Goal: Task Accomplishment & Management: Use online tool/utility

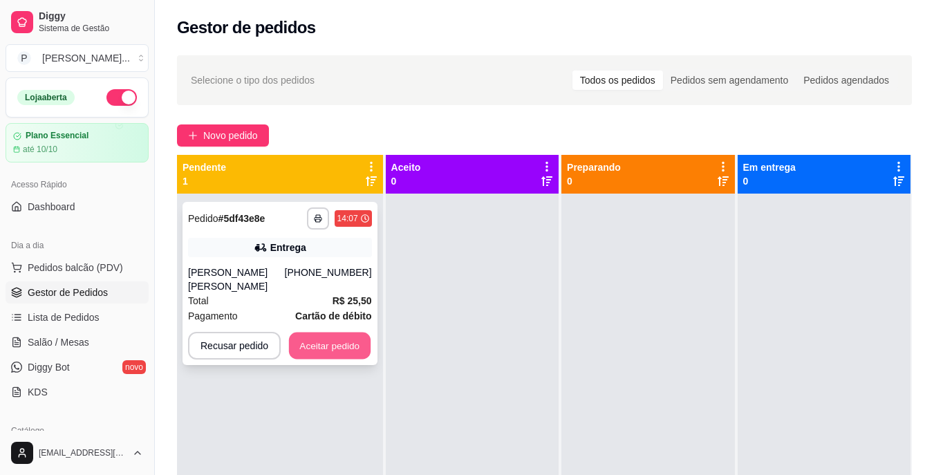
click at [333, 332] on button "Aceitar pedido" at bounding box center [330, 345] width 82 height 27
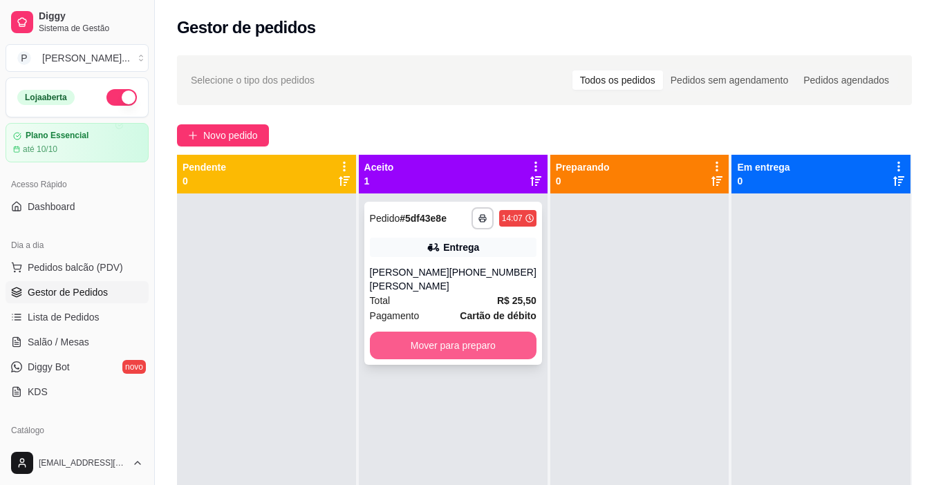
click at [440, 334] on button "Mover para preparo" at bounding box center [453, 346] width 167 height 28
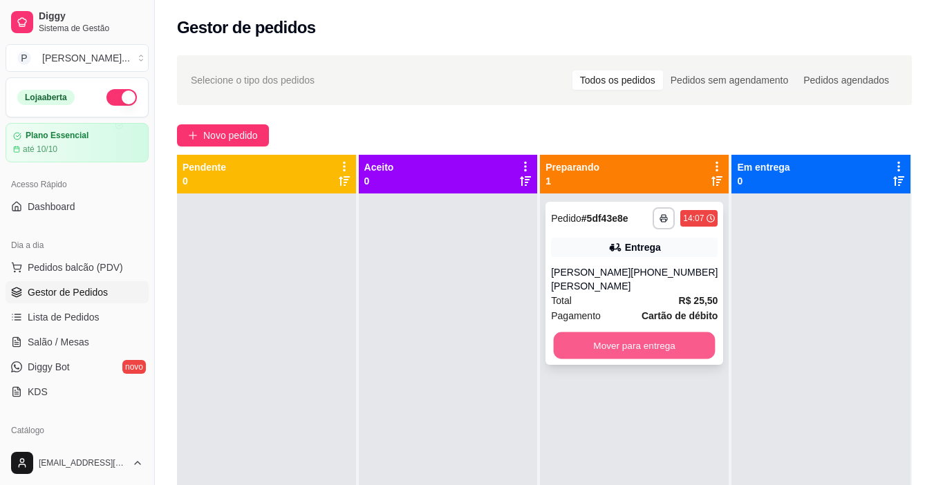
click at [618, 337] on button "Mover para entrega" at bounding box center [635, 345] width 162 height 27
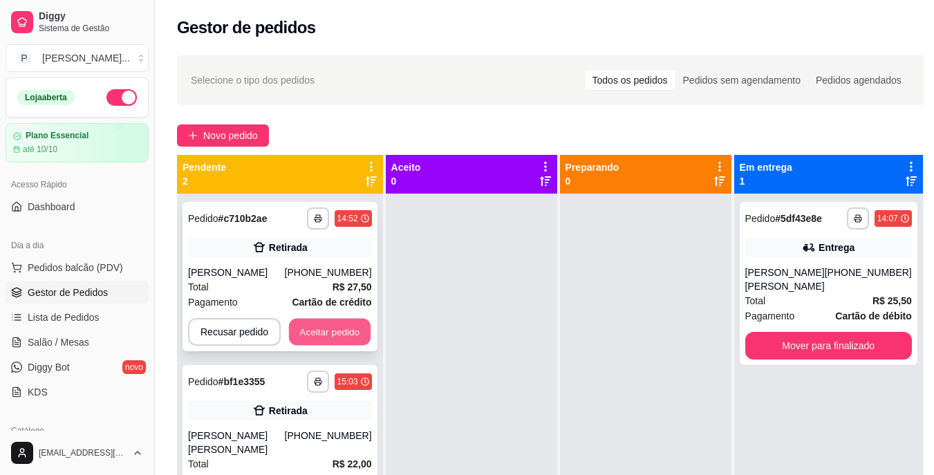
click at [357, 330] on button "Aceitar pedido" at bounding box center [330, 332] width 82 height 27
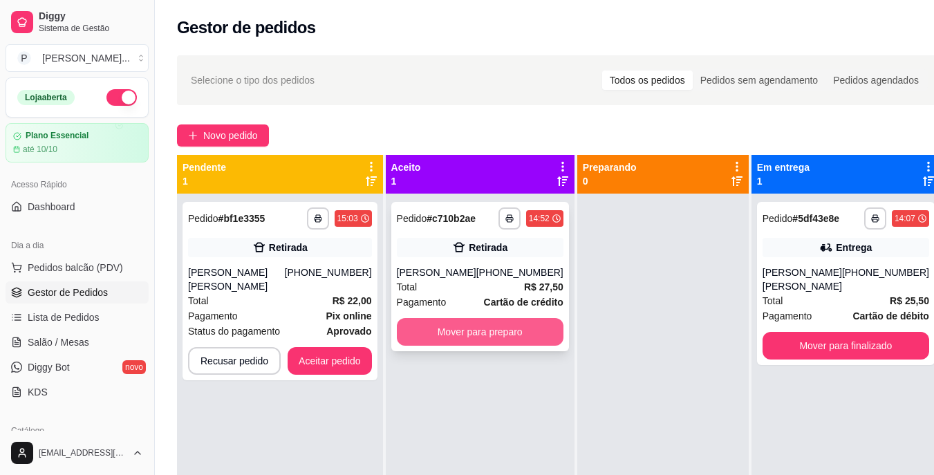
click at [413, 328] on button "Mover para preparo" at bounding box center [480, 332] width 167 height 28
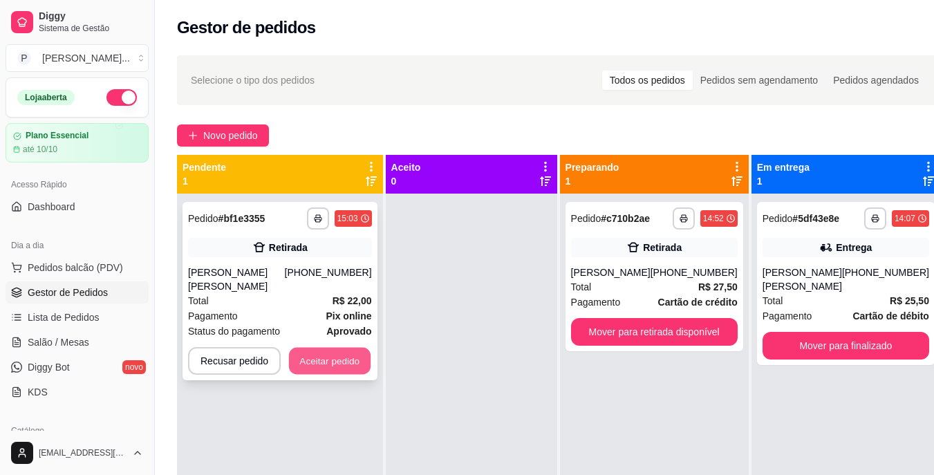
click at [350, 348] on button "Aceitar pedido" at bounding box center [330, 361] width 82 height 27
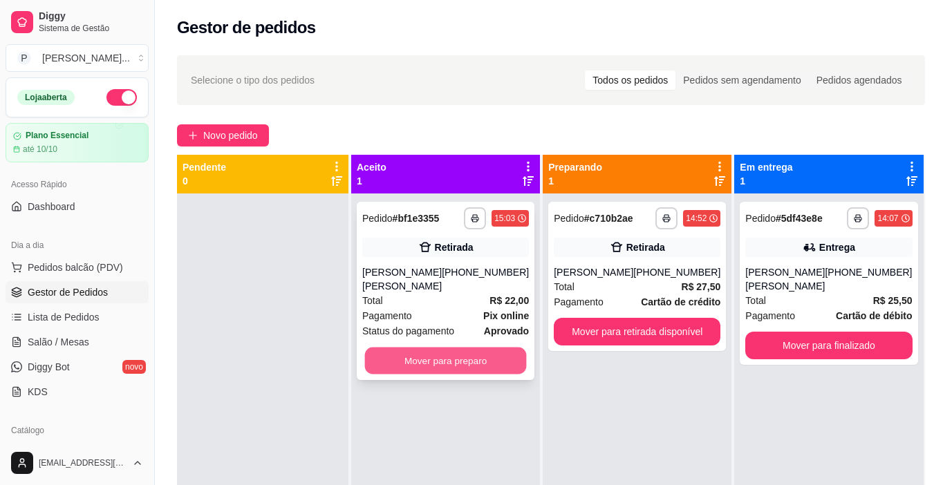
click at [408, 350] on button "Mover para preparo" at bounding box center [446, 361] width 162 height 27
drag, startPoint x: 408, startPoint y: 350, endPoint x: 249, endPoint y: 364, distance: 158.9
click at [249, 364] on div at bounding box center [262, 436] width 171 height 485
click at [484, 347] on button "Mover para preparo" at bounding box center [445, 361] width 167 height 28
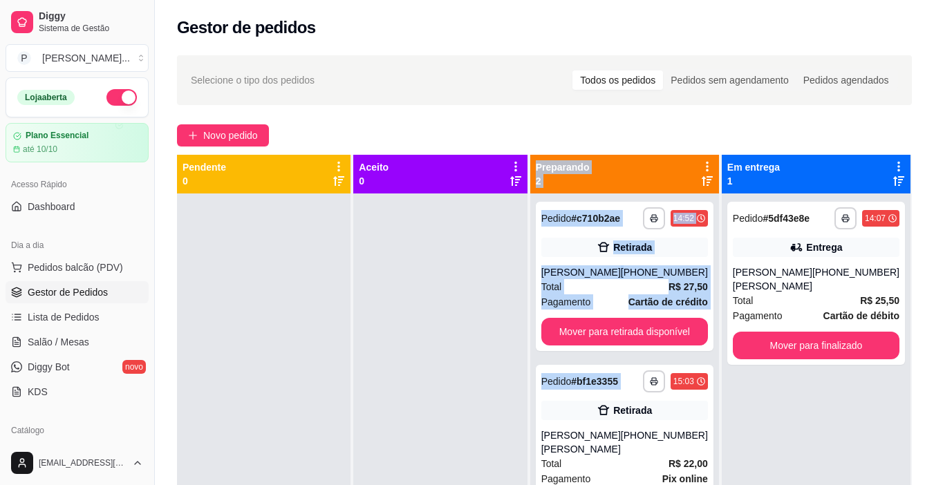
drag, startPoint x: 654, startPoint y: 368, endPoint x: 482, endPoint y: 334, distance: 174.6
click at [482, 334] on div "**********" at bounding box center [544, 397] width 735 height 485
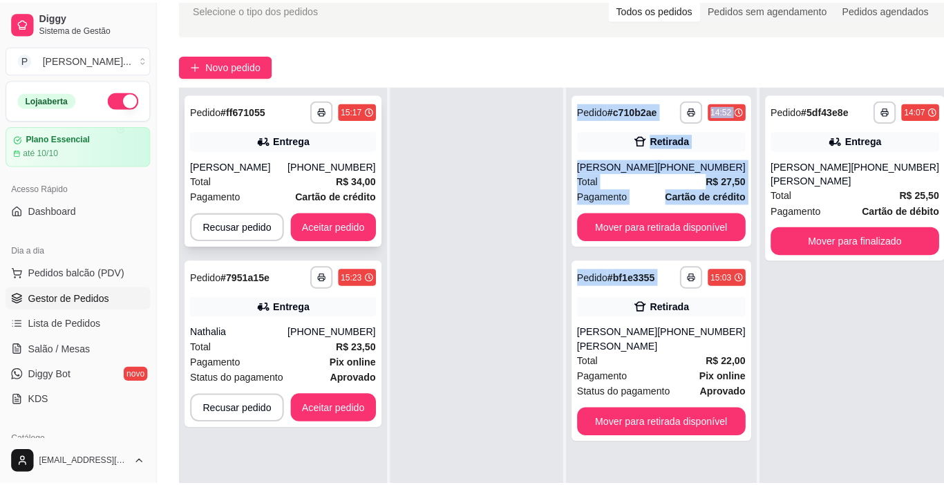
scroll to position [67, 0]
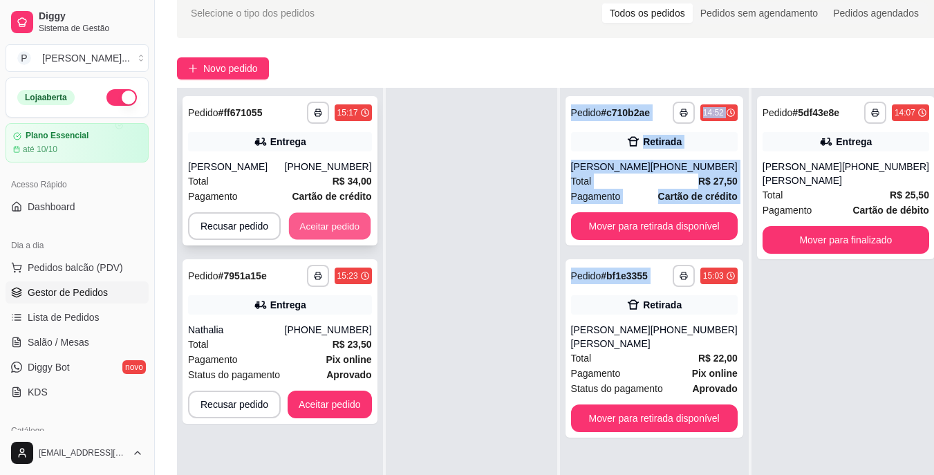
click at [346, 223] on button "Aceitar pedido" at bounding box center [330, 226] width 82 height 27
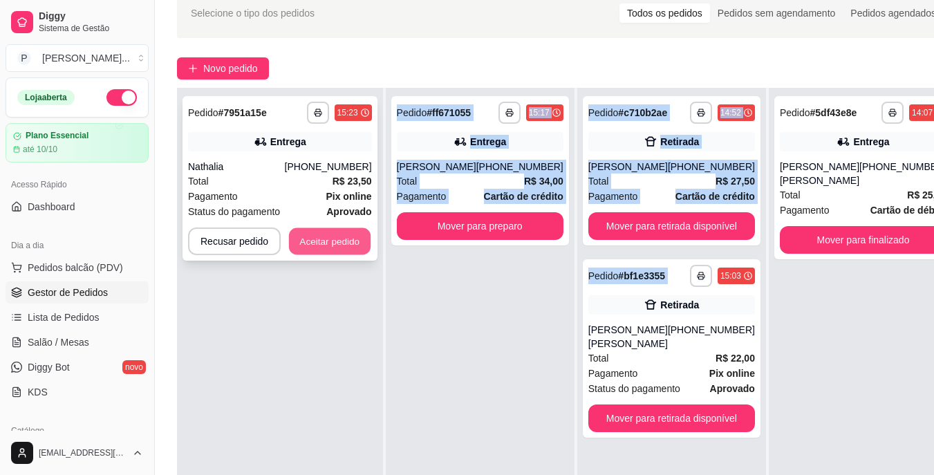
click at [339, 240] on button "Aceitar pedido" at bounding box center [330, 241] width 82 height 27
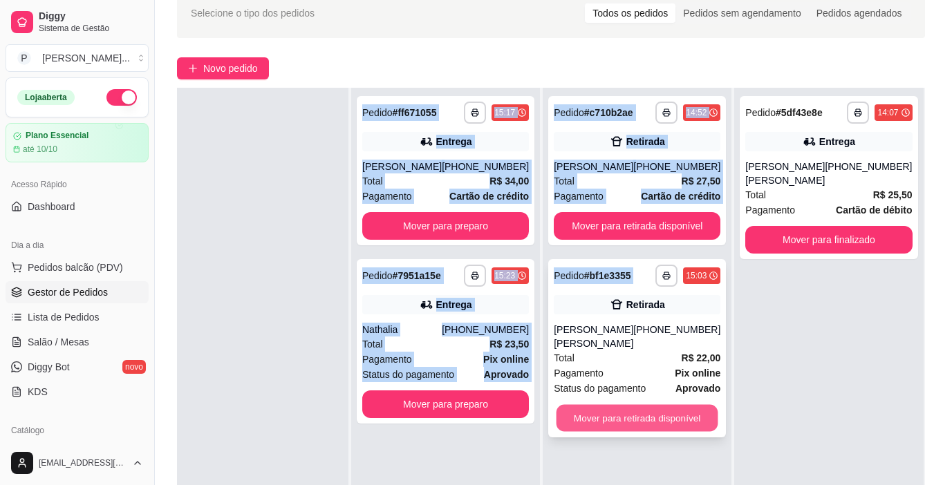
click at [592, 405] on button "Mover para retirada disponível" at bounding box center [637, 418] width 162 height 27
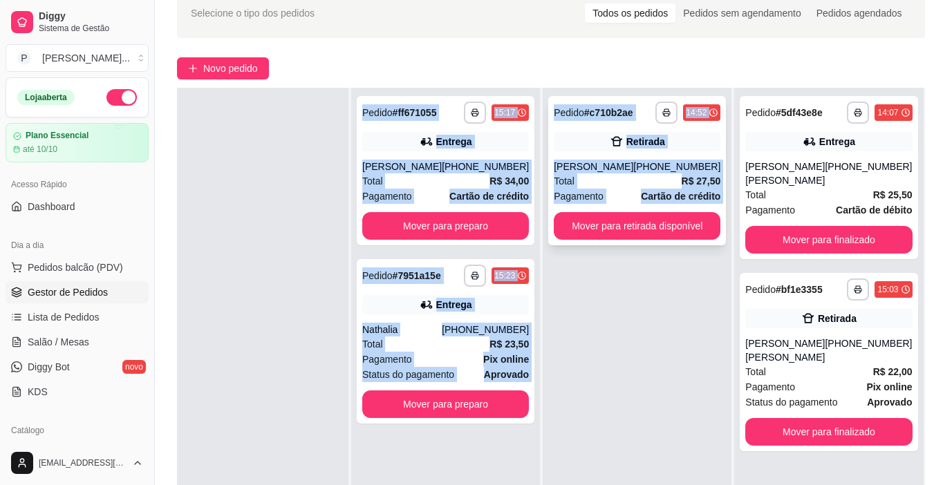
click at [638, 164] on div "[PHONE_NUMBER]" at bounding box center [676, 167] width 87 height 14
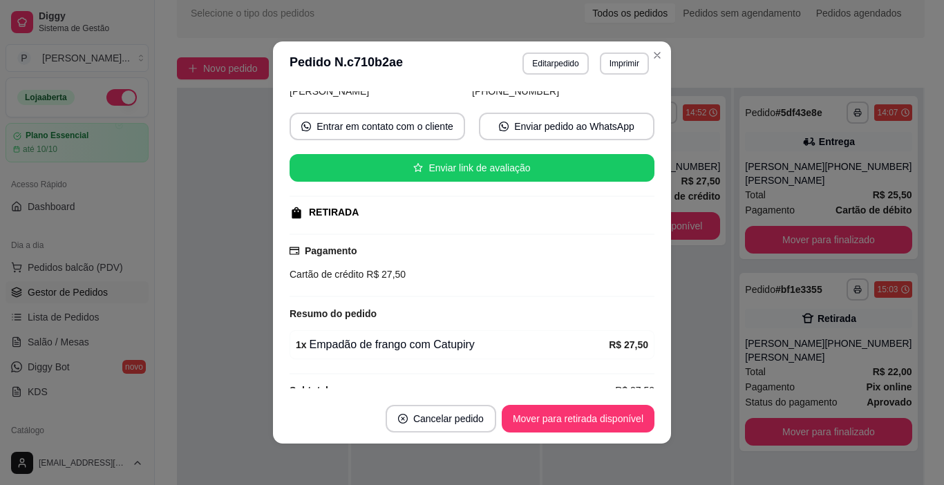
scroll to position [132, 0]
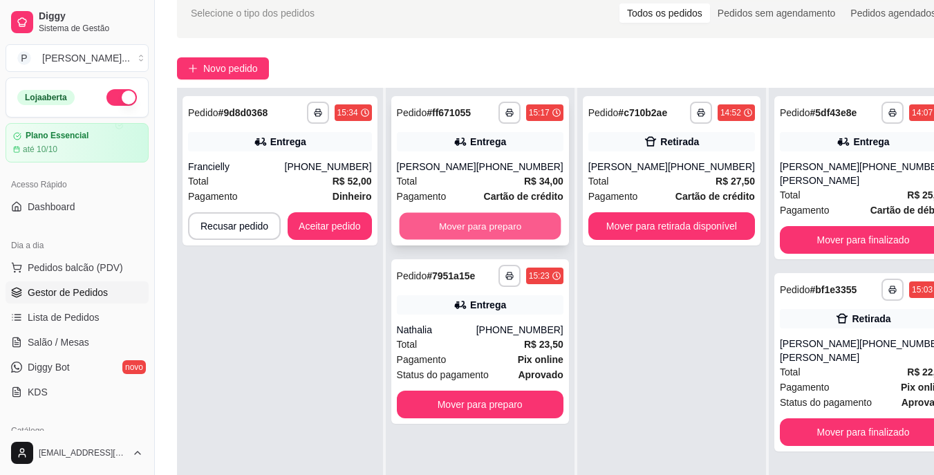
click at [499, 221] on button "Mover para preparo" at bounding box center [480, 226] width 162 height 27
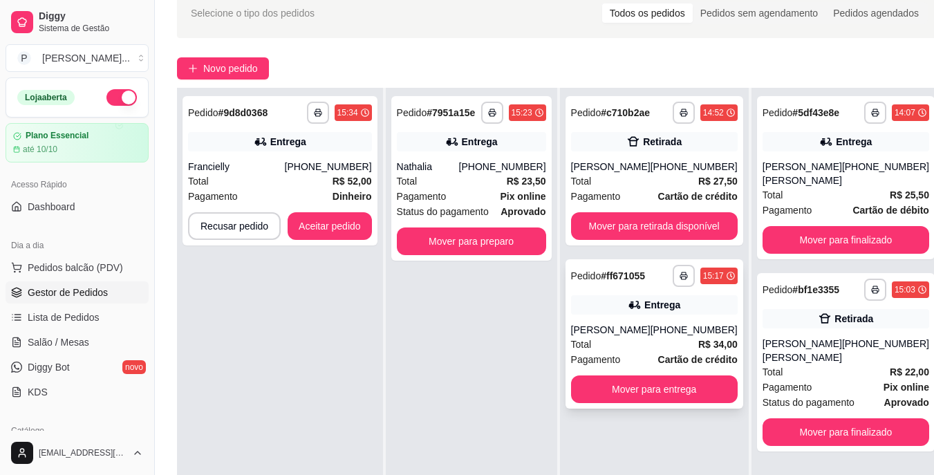
click at [645, 368] on div "**********" at bounding box center [654, 333] width 178 height 149
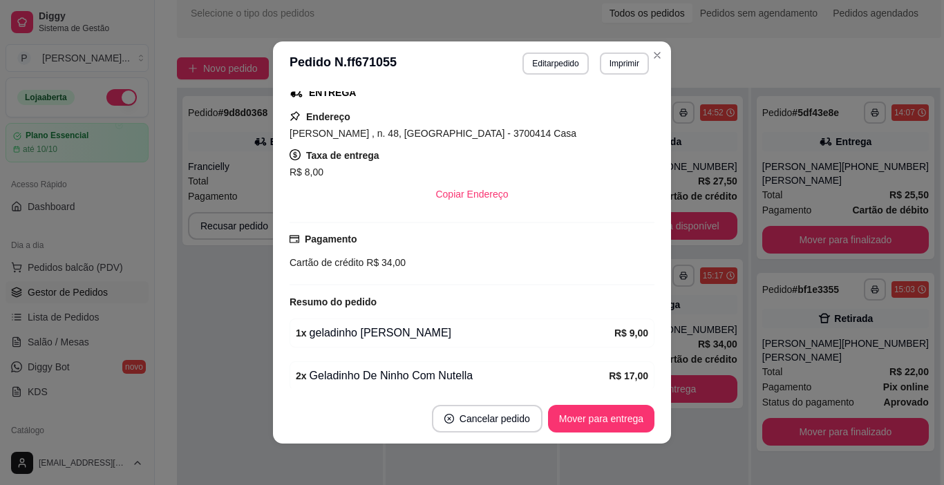
scroll to position [228, 0]
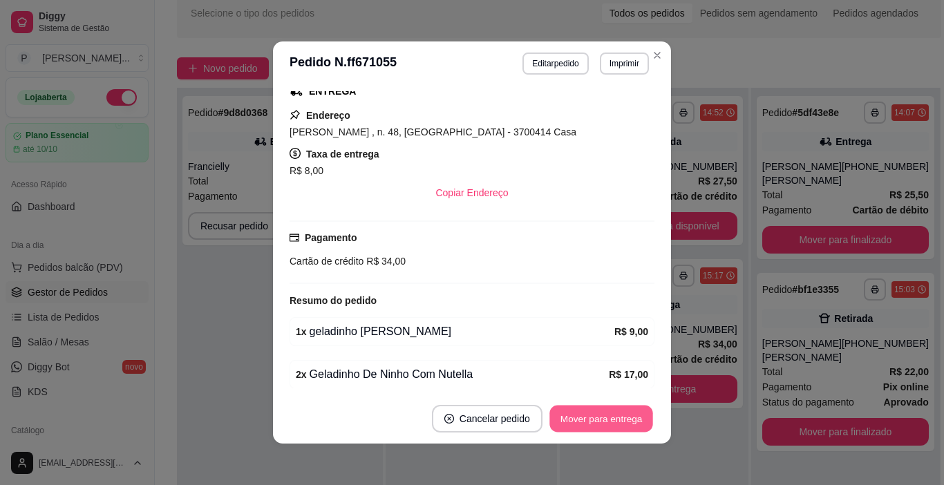
click at [607, 416] on button "Mover para entrega" at bounding box center [601, 419] width 104 height 27
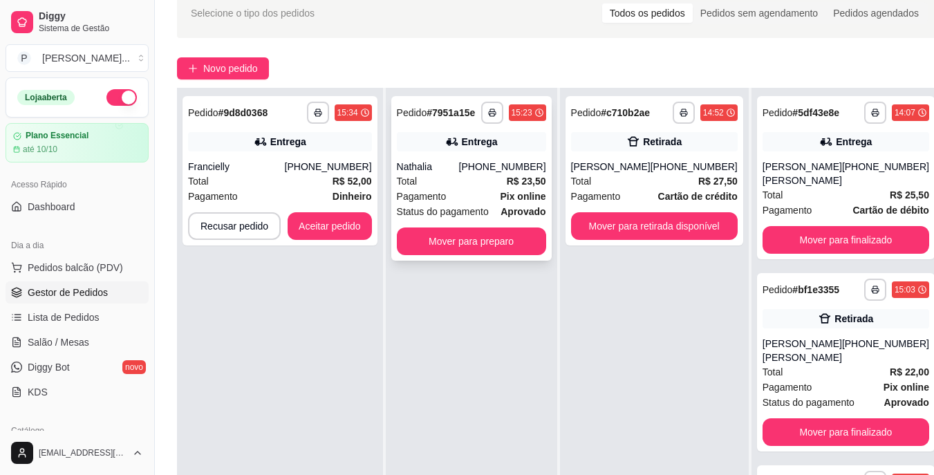
click at [491, 204] on div "Status do pagamento aprovado" at bounding box center [471, 211] width 149 height 15
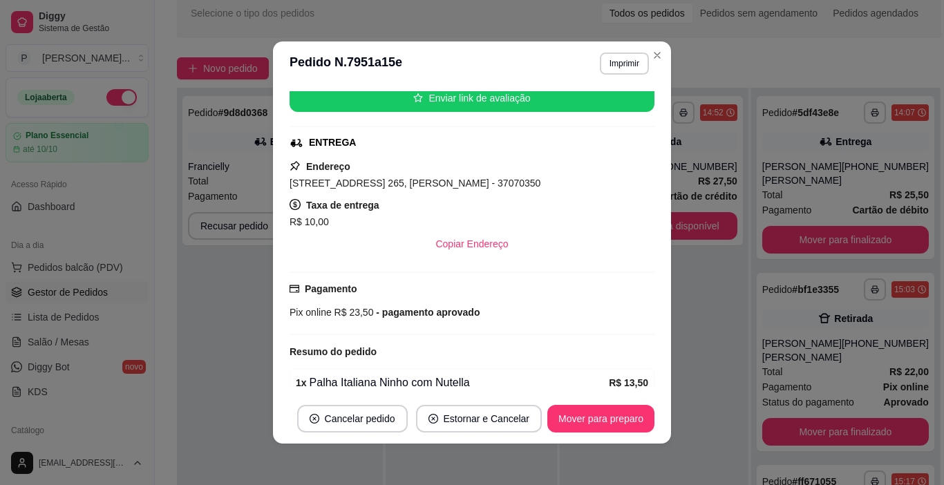
scroll to position [178, 0]
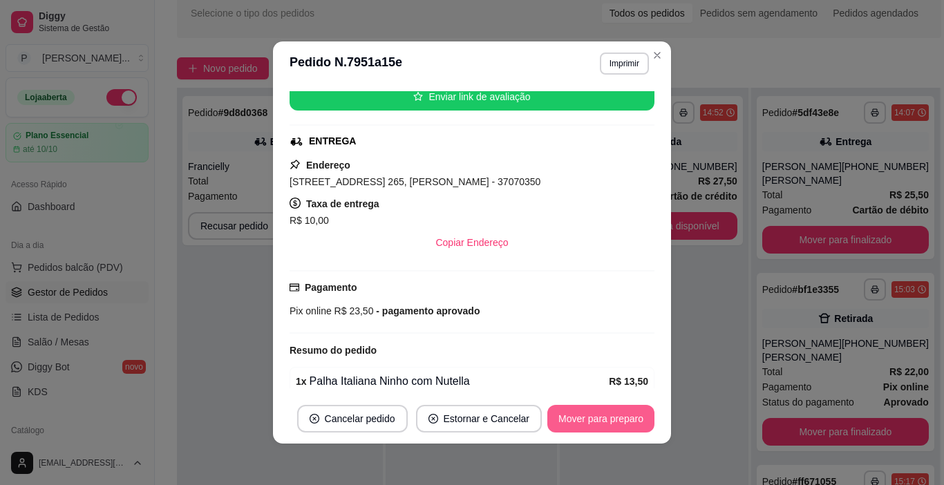
click at [598, 415] on button "Mover para preparo" at bounding box center [600, 419] width 107 height 28
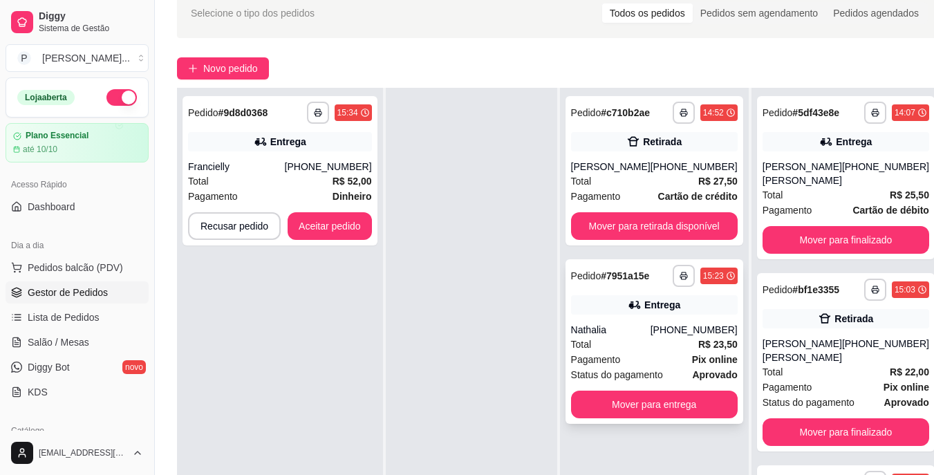
click at [698, 350] on strong "R$ 23,50" at bounding box center [717, 344] width 39 height 11
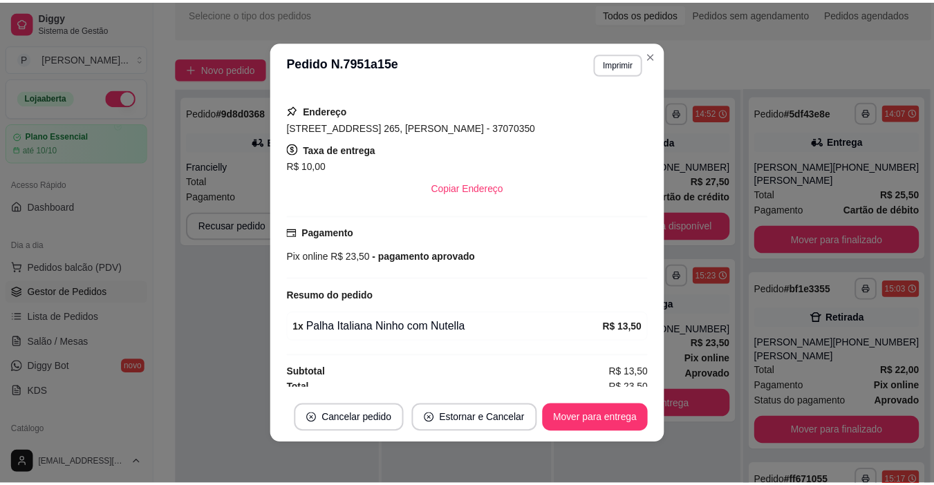
scroll to position [240, 0]
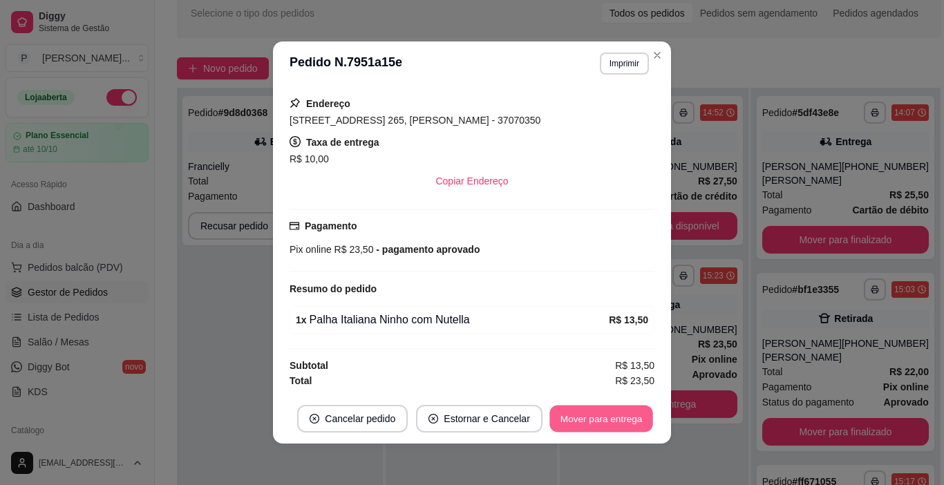
click at [609, 422] on button "Mover para entrega" at bounding box center [601, 419] width 104 height 27
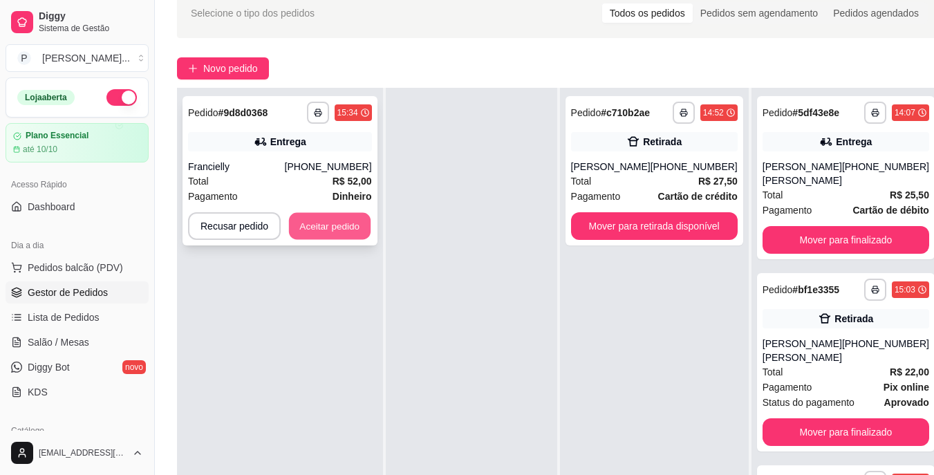
click at [352, 214] on button "Aceitar pedido" at bounding box center [330, 226] width 82 height 27
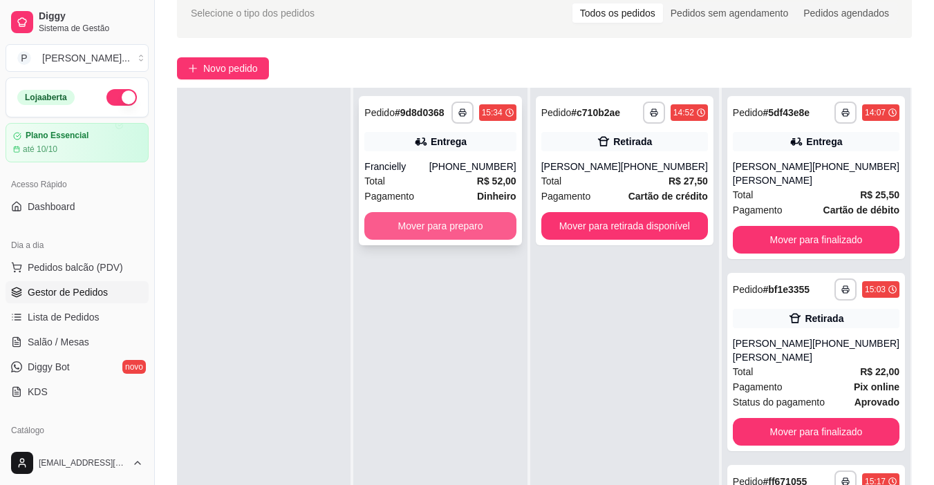
click at [400, 227] on button "Mover para preparo" at bounding box center [439, 226] width 151 height 28
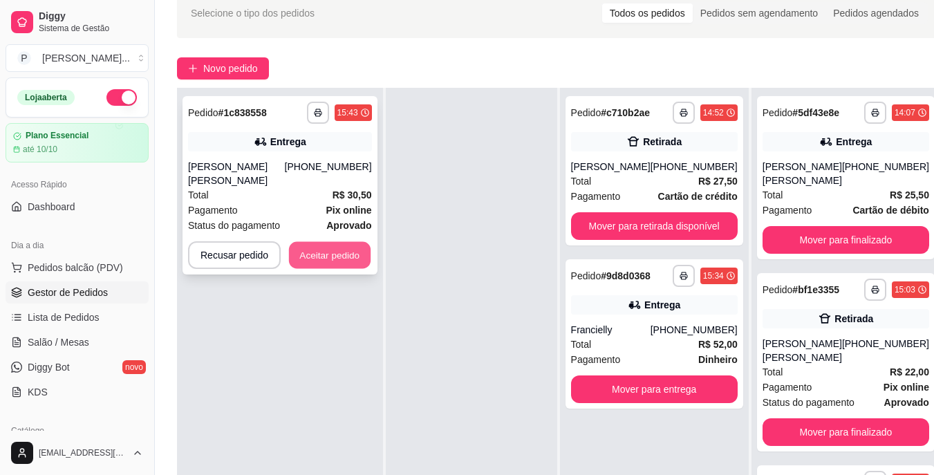
click at [343, 242] on button "Aceitar pedido" at bounding box center [330, 255] width 82 height 27
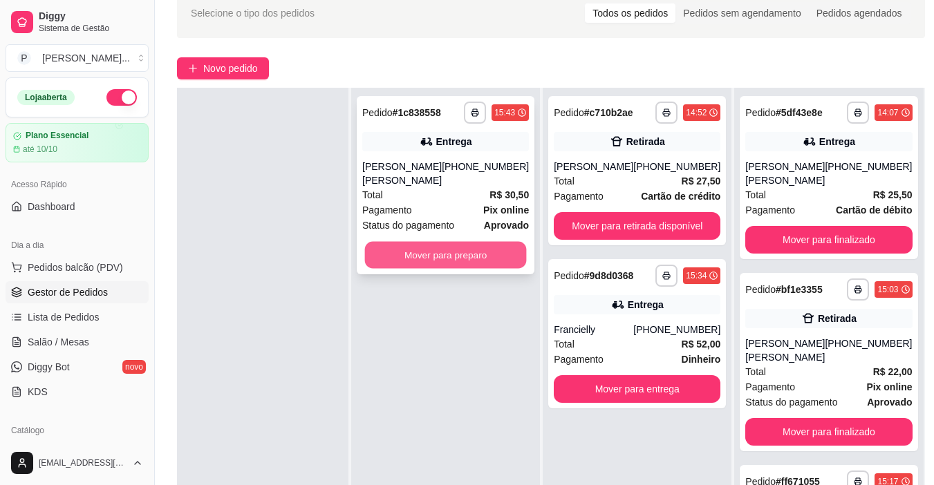
click at [402, 242] on button "Mover para preparo" at bounding box center [446, 255] width 162 height 27
click at [402, 241] on button "Mover para preparo" at bounding box center [445, 255] width 167 height 28
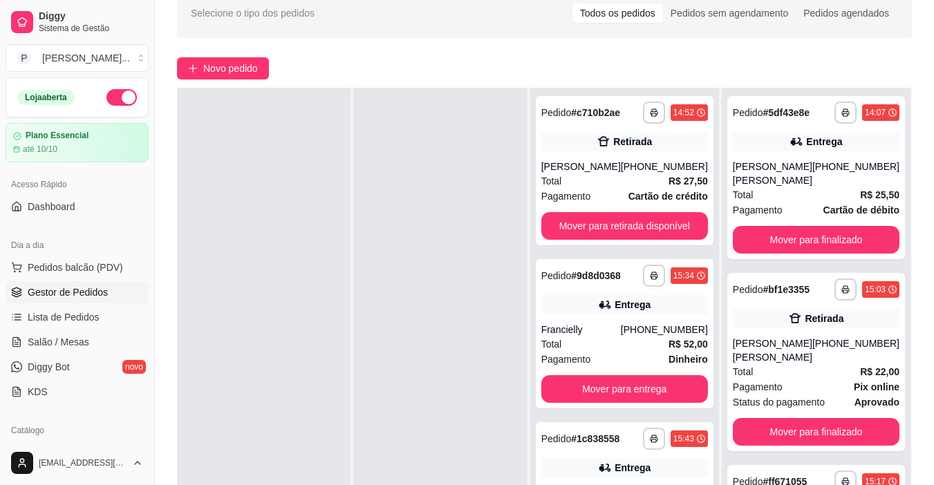
click at [625, 251] on div "**********" at bounding box center [624, 330] width 189 height 485
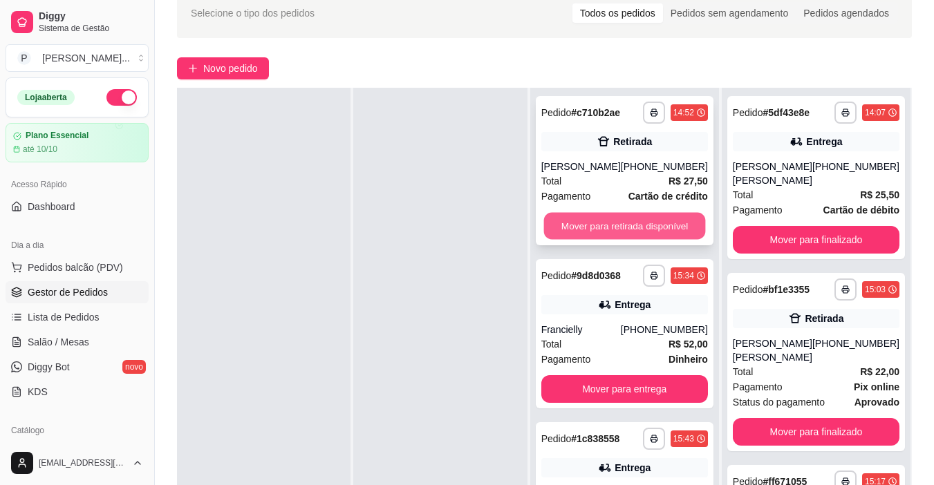
click at [645, 229] on button "Mover para retirada disponível" at bounding box center [624, 226] width 162 height 27
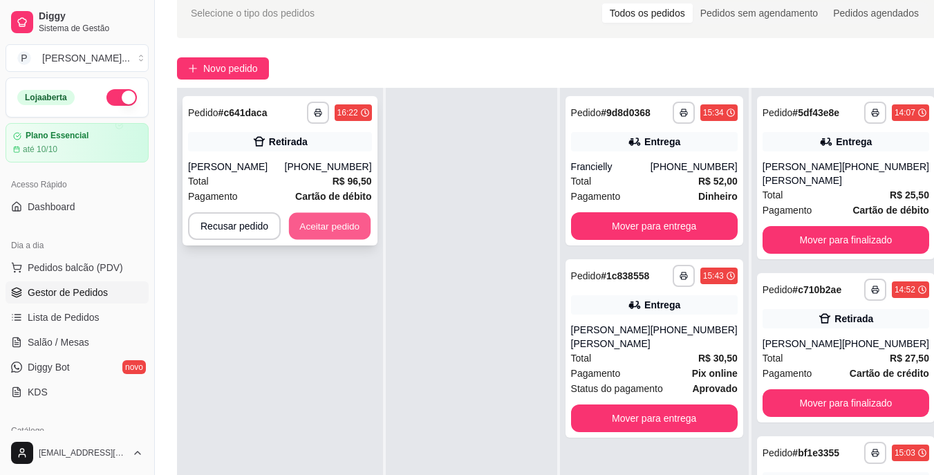
click at [333, 229] on button "Aceitar pedido" at bounding box center [330, 226] width 82 height 27
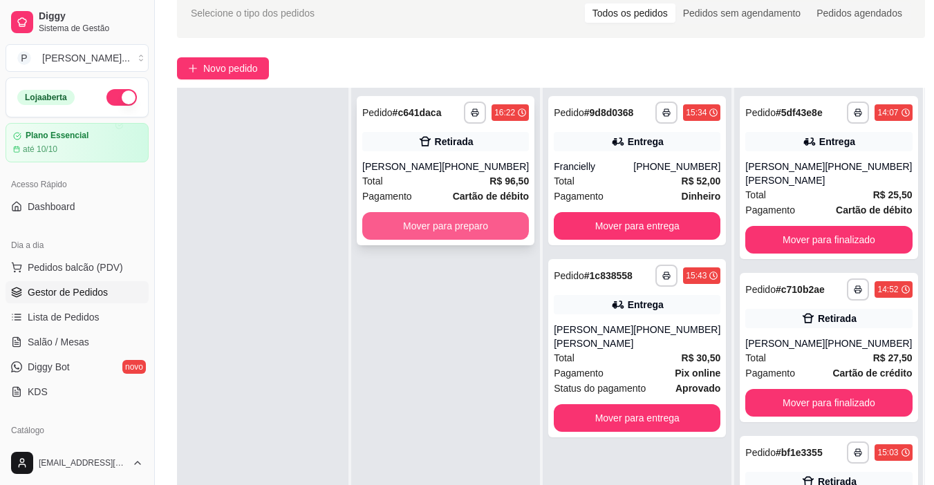
click at [415, 237] on button "Mover para preparo" at bounding box center [445, 226] width 167 height 28
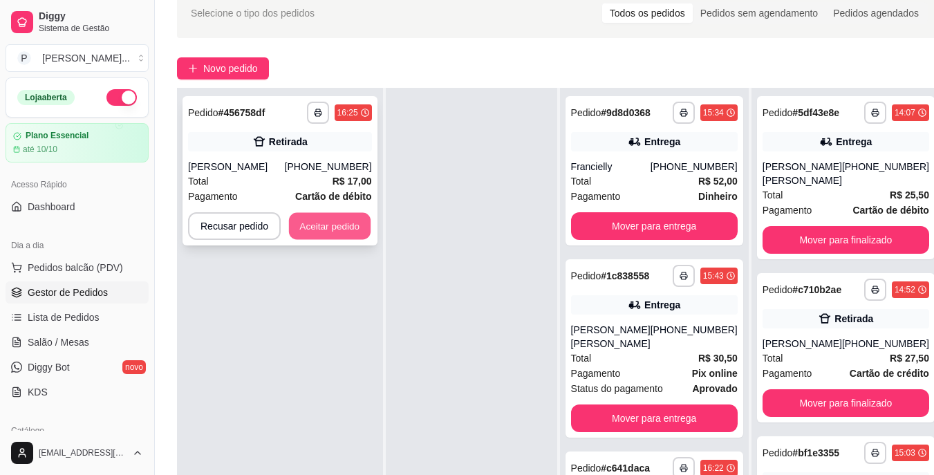
click at [353, 219] on button "Aceitar pedido" at bounding box center [330, 226] width 82 height 27
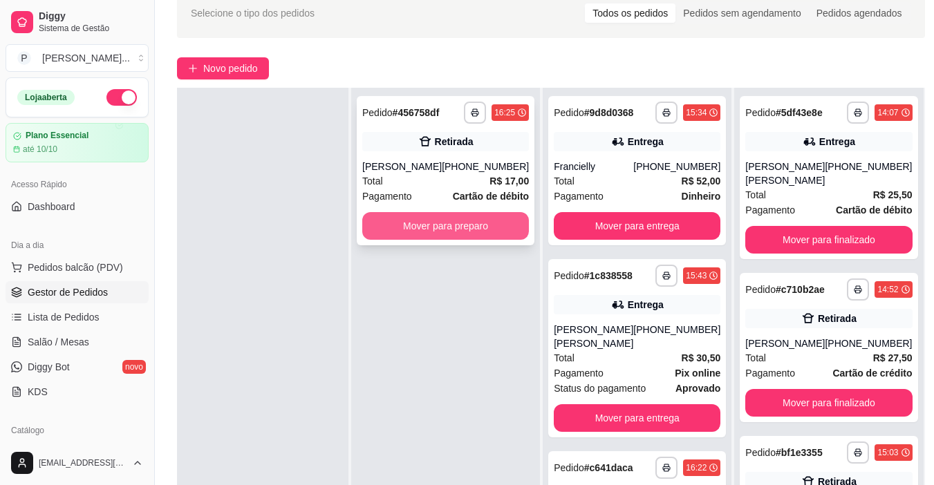
click at [409, 223] on button "Mover para preparo" at bounding box center [445, 226] width 167 height 28
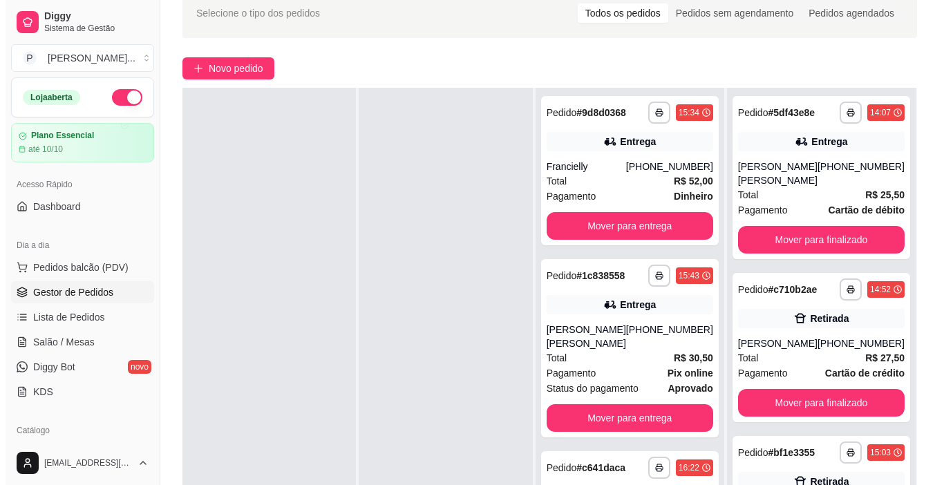
scroll to position [196, 0]
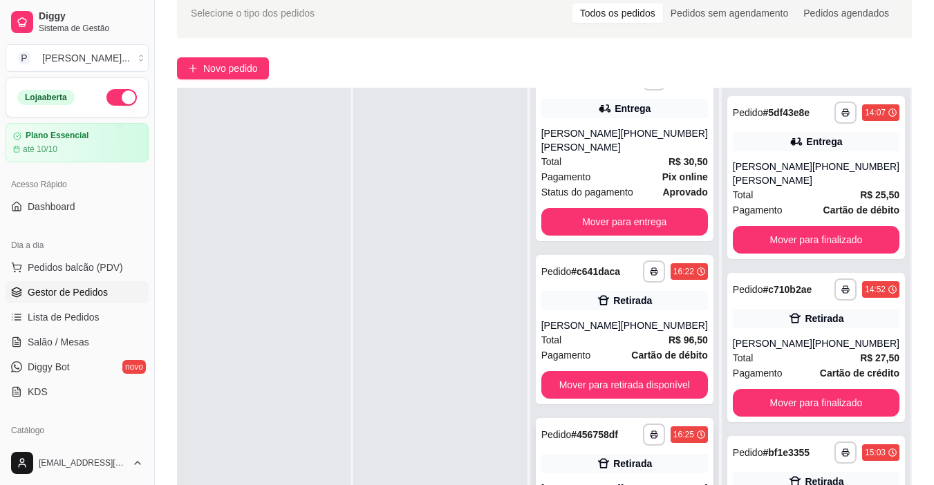
click at [653, 454] on div "Retirada" at bounding box center [624, 463] width 167 height 19
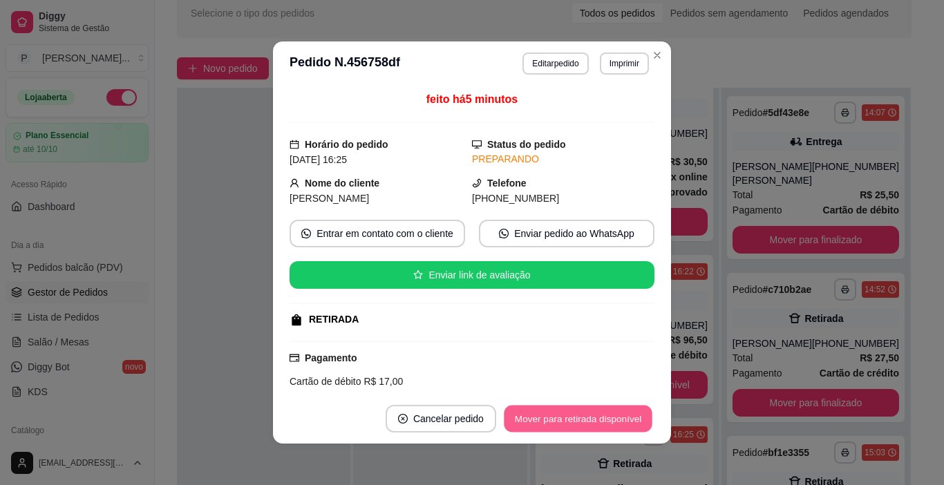
click at [627, 413] on button "Mover para retirada disponível" at bounding box center [578, 419] width 148 height 27
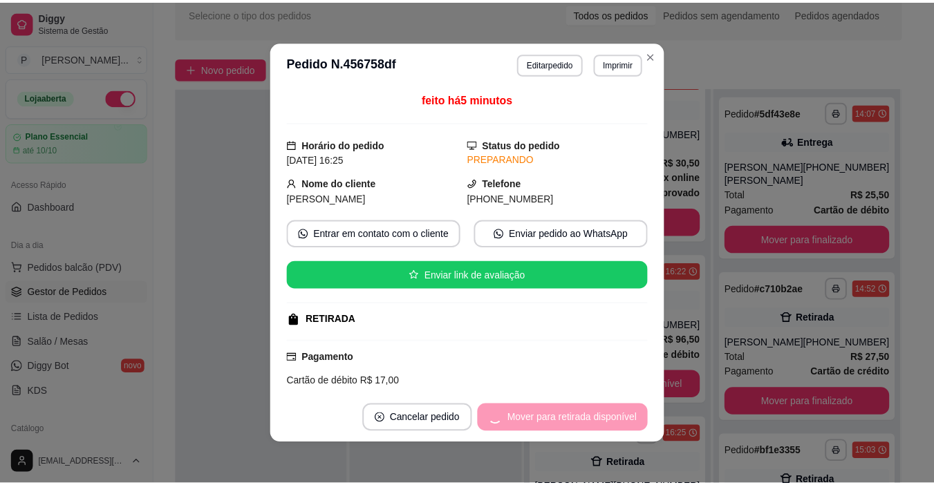
scroll to position [33, 0]
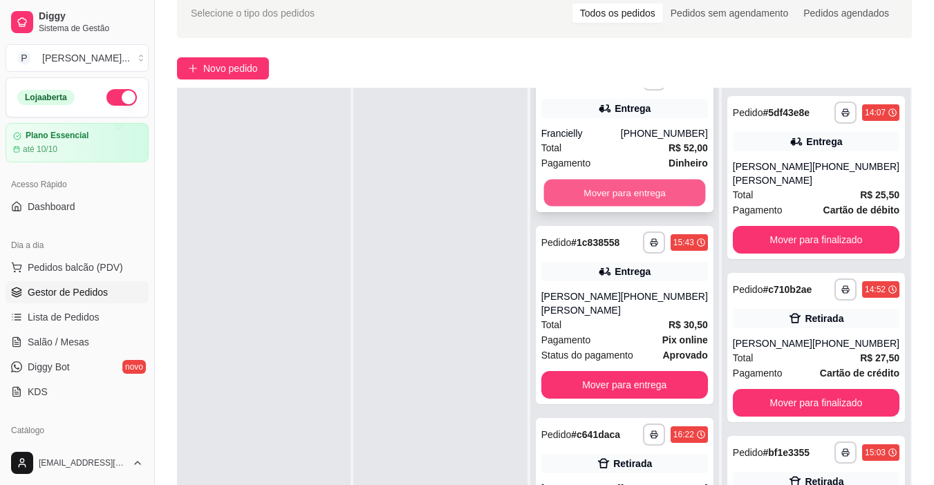
click at [551, 181] on button "Mover para entrega" at bounding box center [624, 193] width 162 height 27
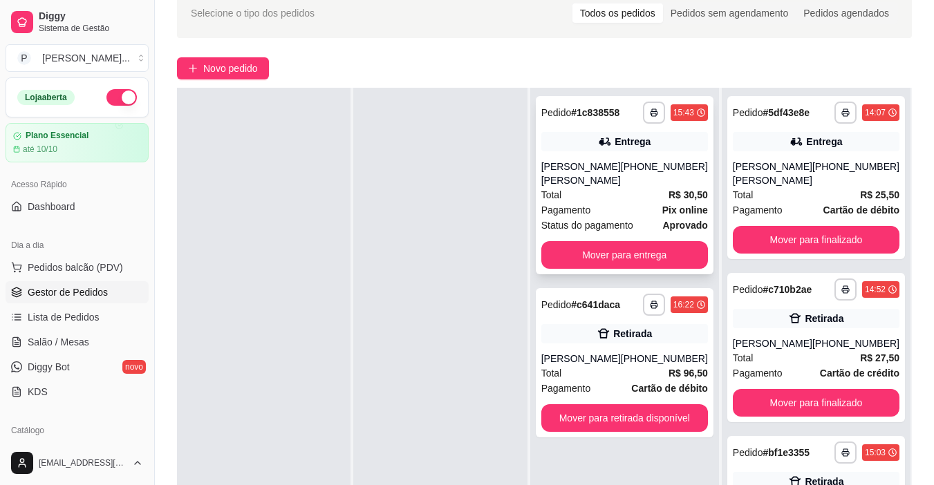
scroll to position [0, 0]
click at [663, 241] on button "Mover para entrega" at bounding box center [624, 255] width 167 height 28
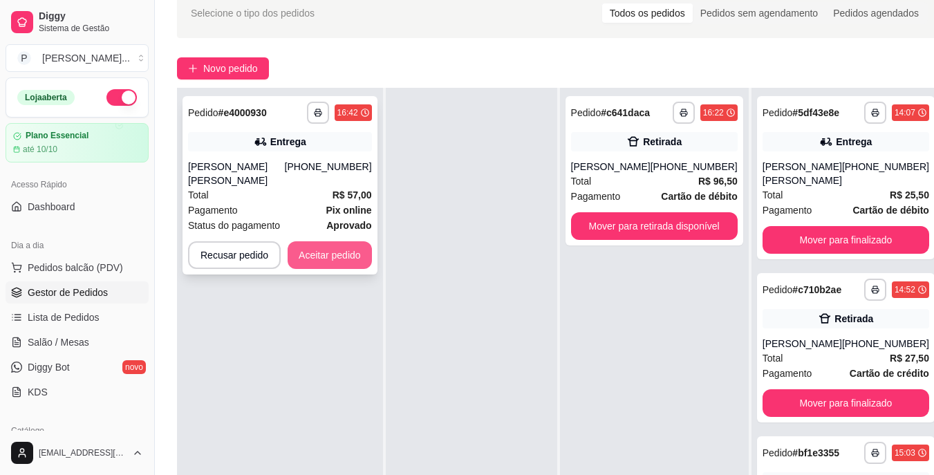
click at [349, 256] on button "Aceitar pedido" at bounding box center [330, 255] width 84 height 28
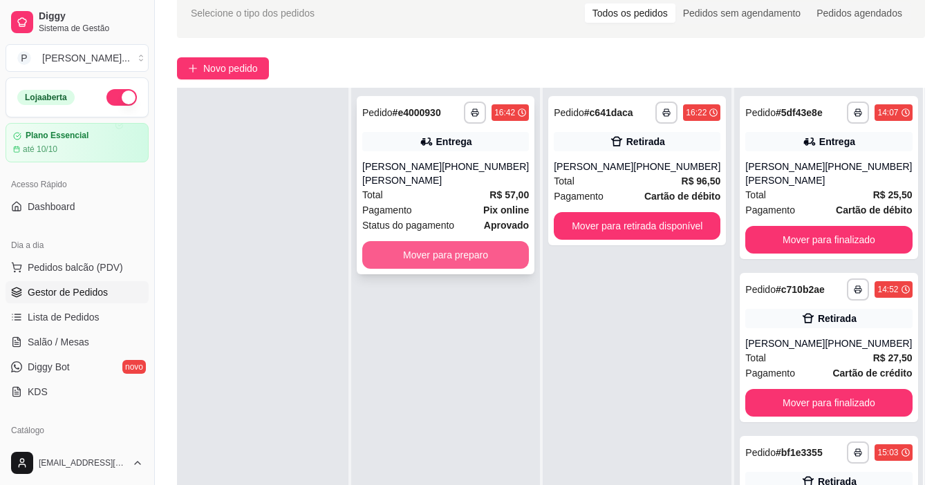
click at [424, 258] on button "Mover para preparo" at bounding box center [445, 255] width 167 height 28
click at [473, 254] on button "Mover para preparo" at bounding box center [445, 255] width 167 height 28
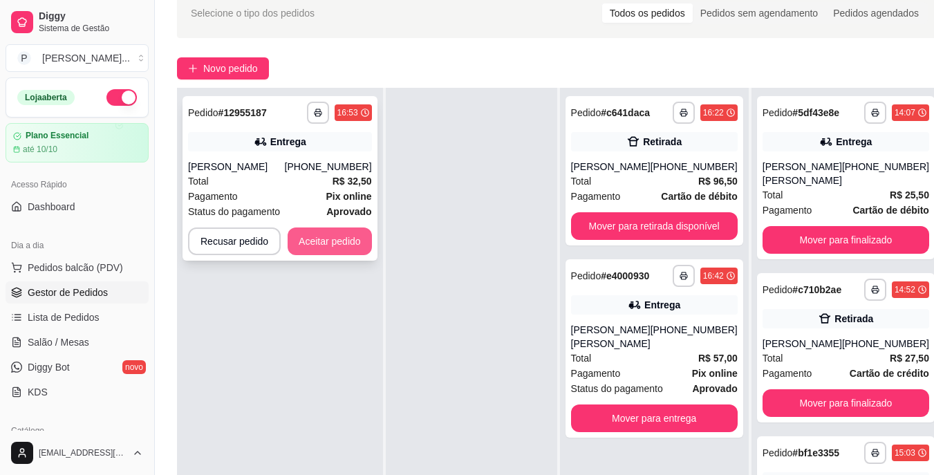
click at [319, 241] on button "Aceitar pedido" at bounding box center [330, 241] width 84 height 28
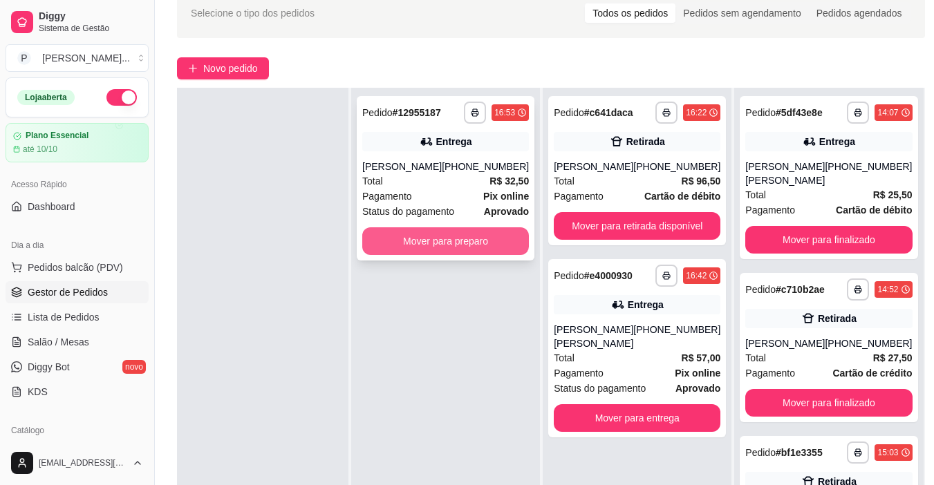
click at [401, 243] on button "Mover para preparo" at bounding box center [445, 241] width 167 height 28
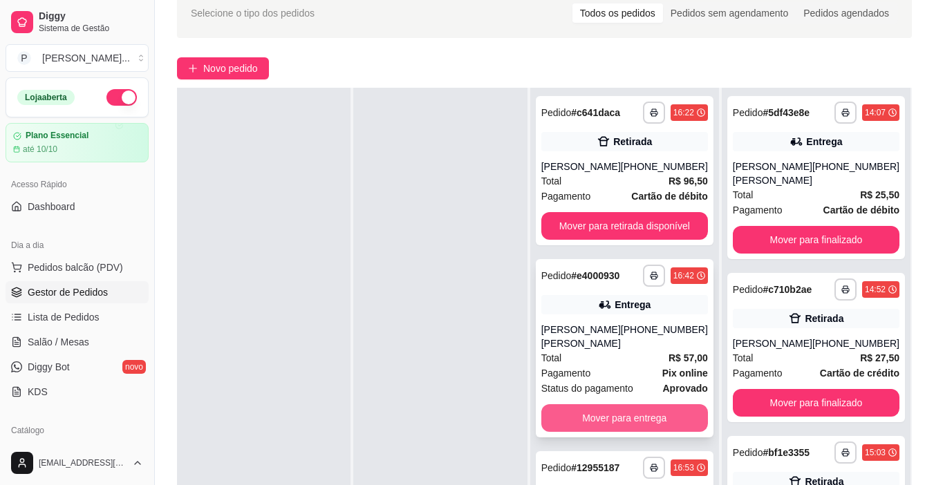
click at [661, 411] on button "Mover para entrega" at bounding box center [624, 418] width 167 height 28
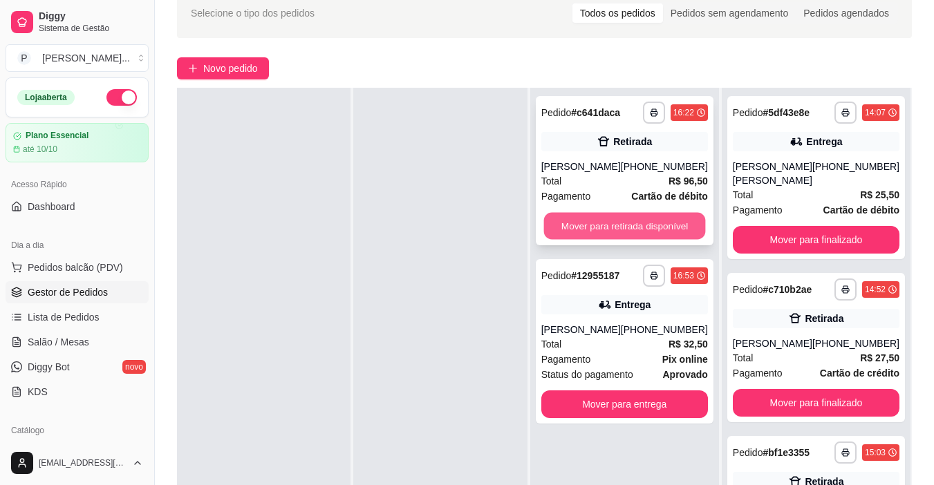
click at [634, 223] on button "Mover para retirada disponível" at bounding box center [624, 226] width 162 height 27
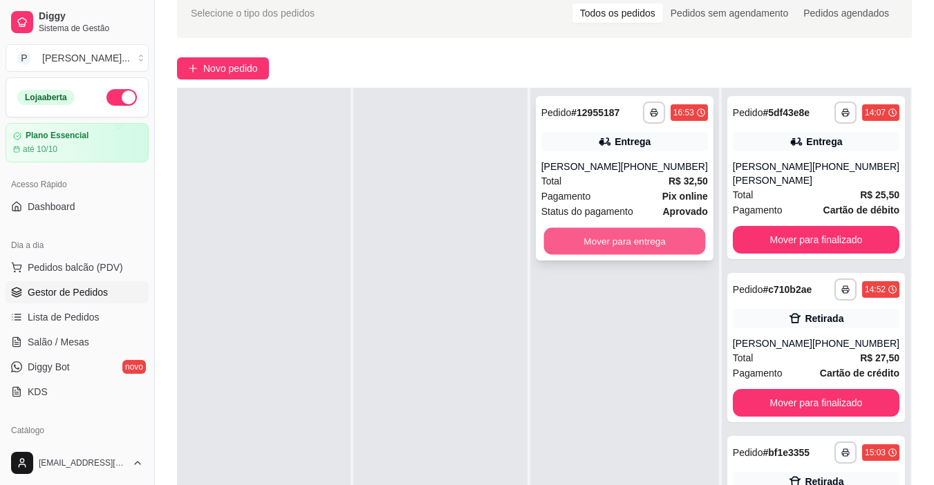
click at [661, 236] on button "Mover para entrega" at bounding box center [624, 241] width 162 height 27
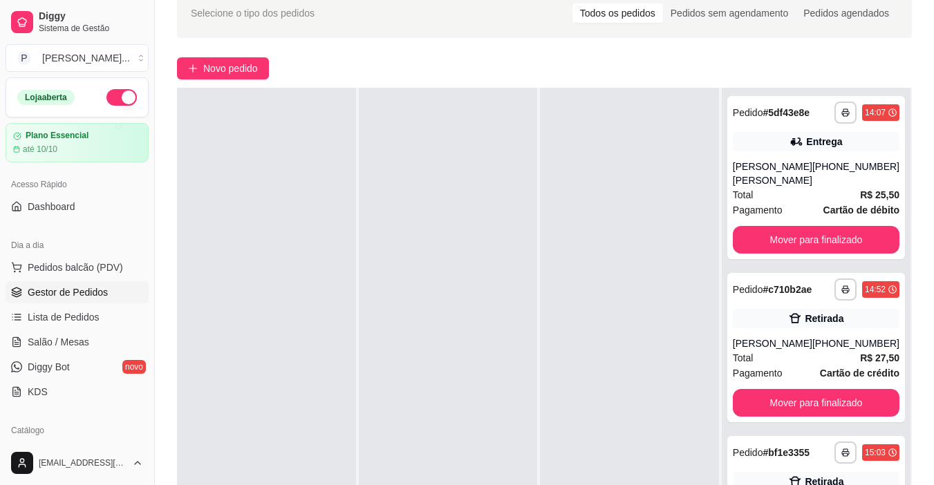
click at [605, 347] on div at bounding box center [629, 330] width 179 height 485
